Goal: Information Seeking & Learning: Learn about a topic

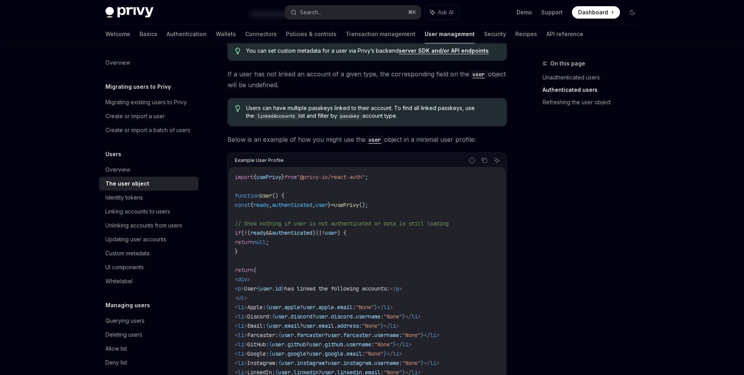
scroll to position [584, 0]
click at [147, 196] on div "Identity tokens" at bounding box center [149, 197] width 88 height 9
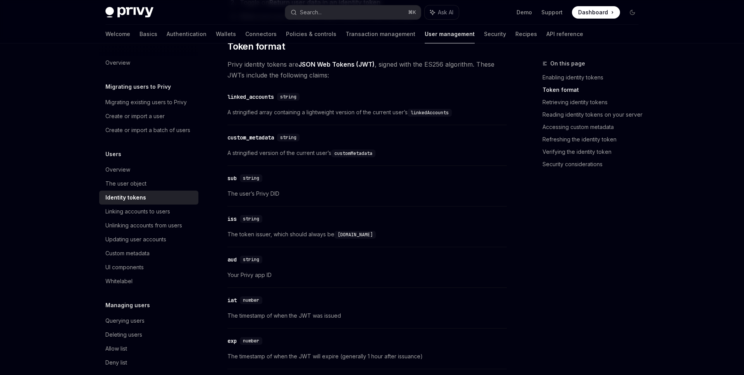
type textarea "*"
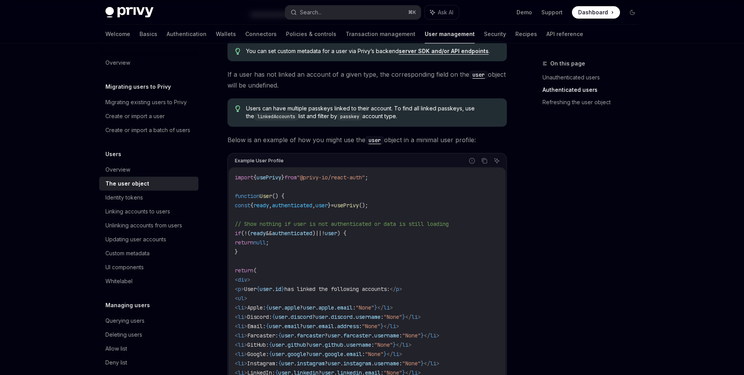
scroll to position [584, 0]
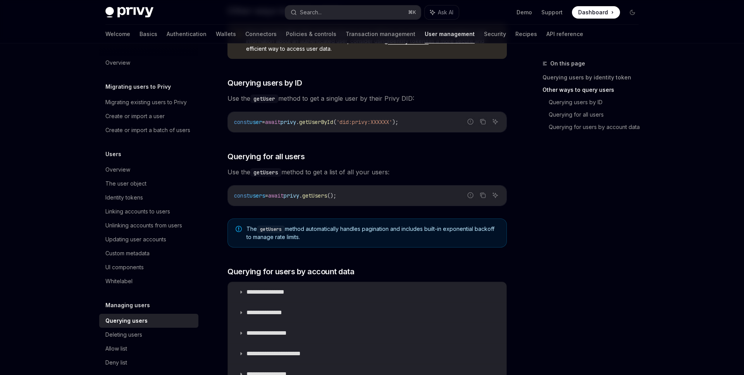
scroll to position [269, 0]
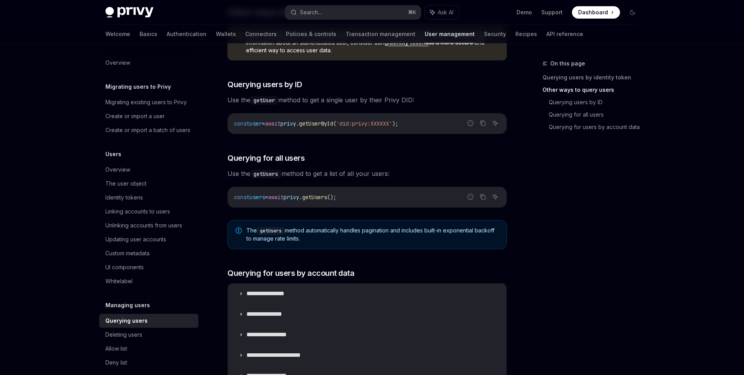
type textarea "*"
